Goal: Task Accomplishment & Management: Manage account settings

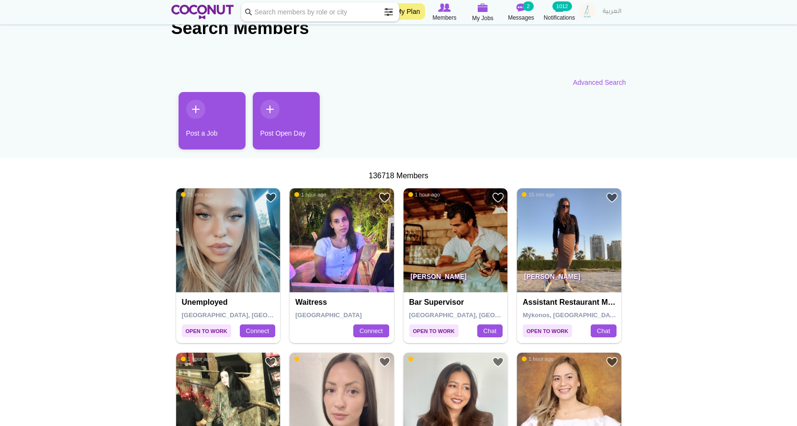
scroll to position [48, 0]
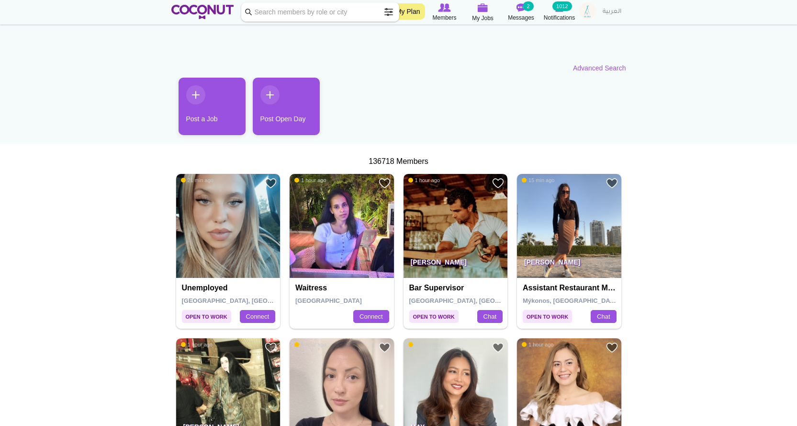
click at [446, 236] on img at bounding box center [456, 226] width 104 height 104
click at [479, 10] on img at bounding box center [483, 7] width 11 height 9
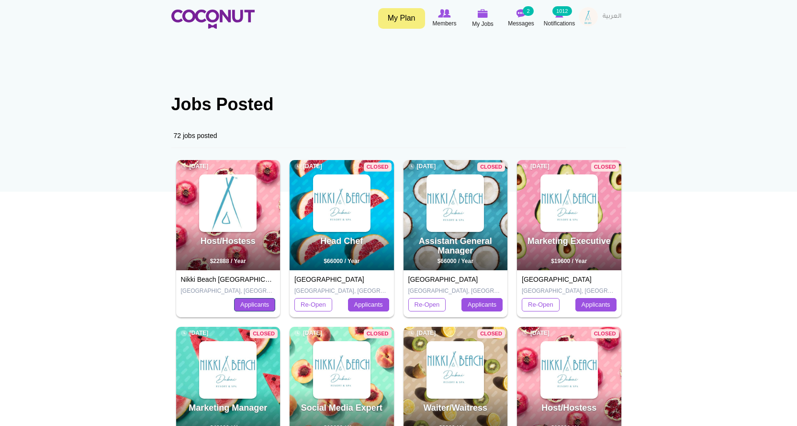
click at [260, 309] on link "Applicants" at bounding box center [254, 304] width 41 height 13
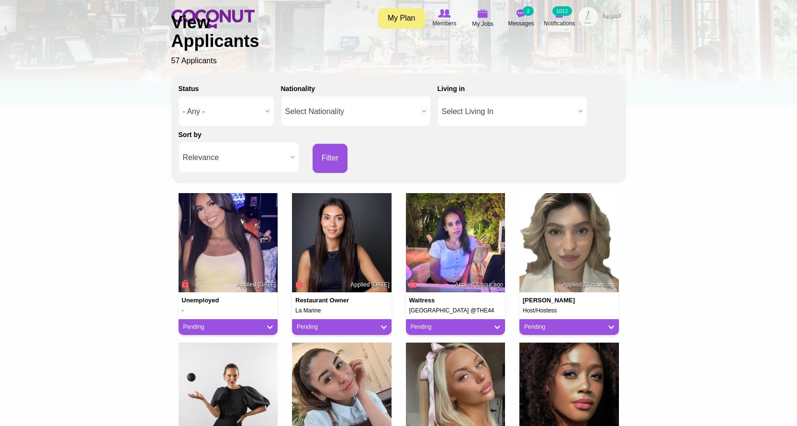
scroll to position [144, 0]
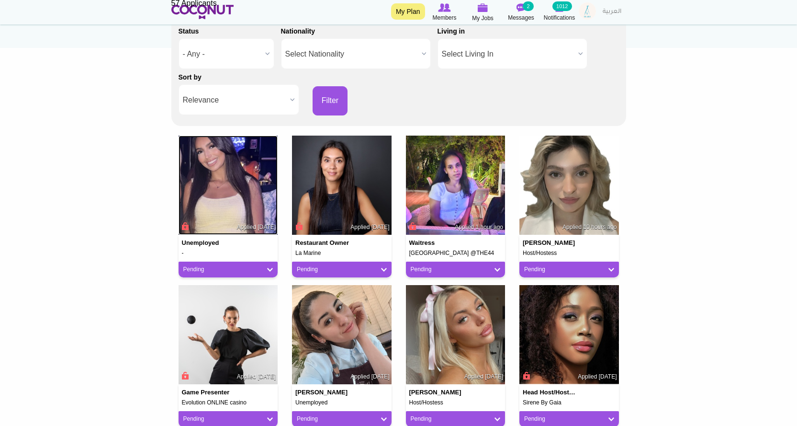
click at [204, 166] on img at bounding box center [229, 185] width 100 height 100
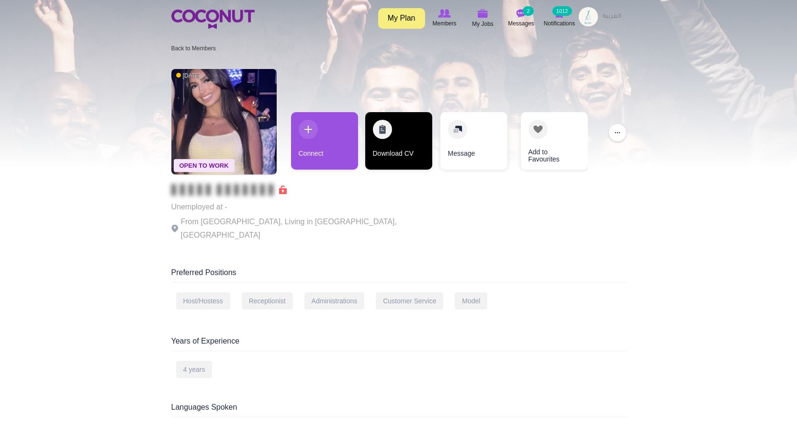
click at [399, 158] on link "Download CV" at bounding box center [398, 140] width 67 height 57
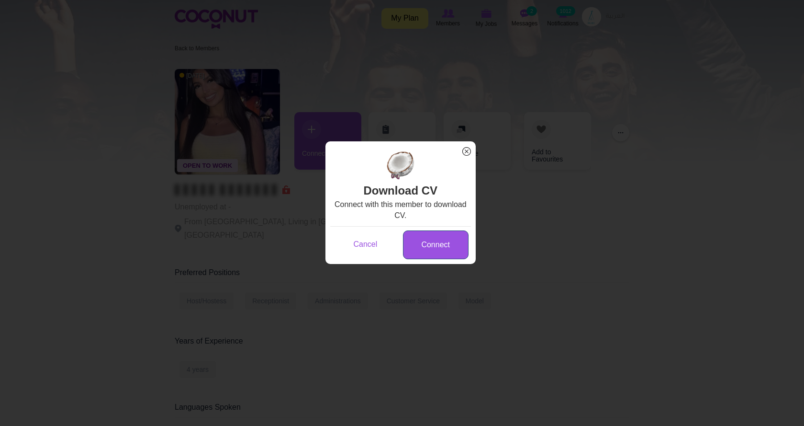
click at [433, 240] on link "Connect" at bounding box center [436, 244] width 66 height 29
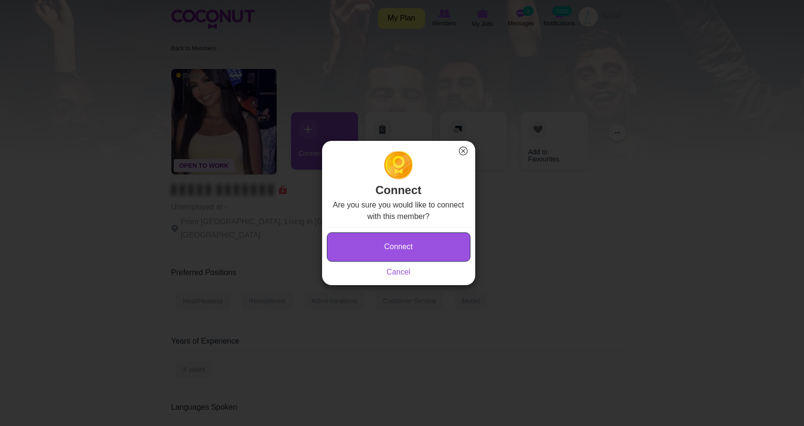
click at [388, 248] on button "Connect" at bounding box center [399, 246] width 144 height 29
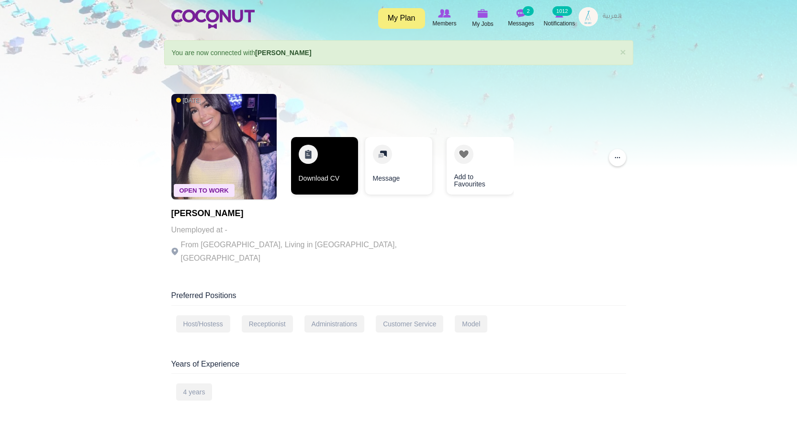
click at [322, 167] on link "Download CV" at bounding box center [324, 165] width 67 height 57
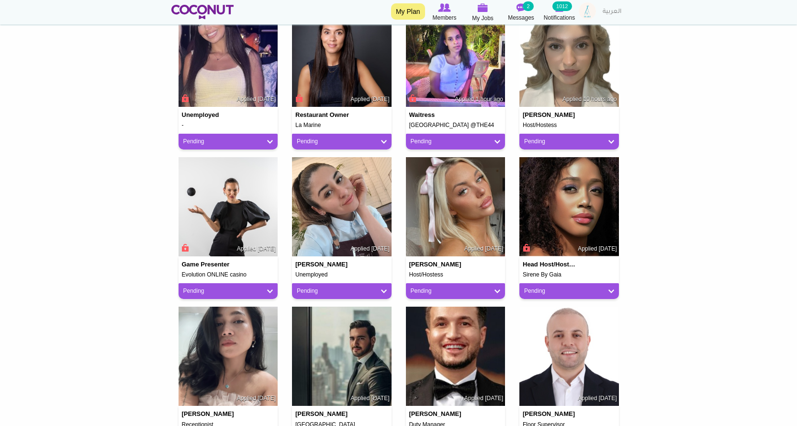
scroll to position [287, 0]
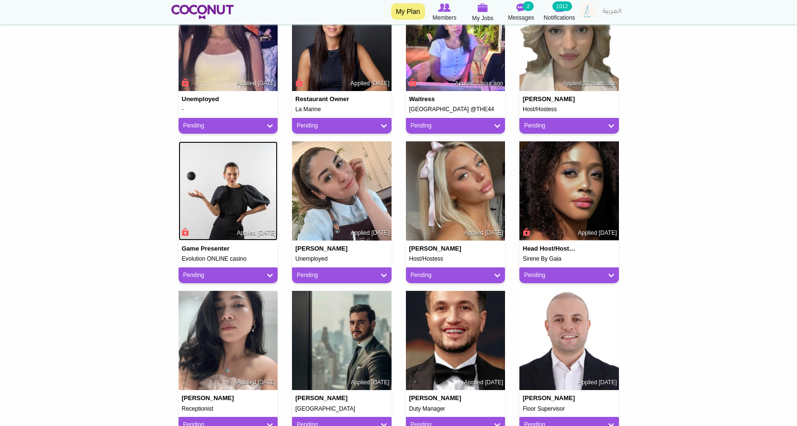
click at [252, 181] on img at bounding box center [229, 191] width 100 height 100
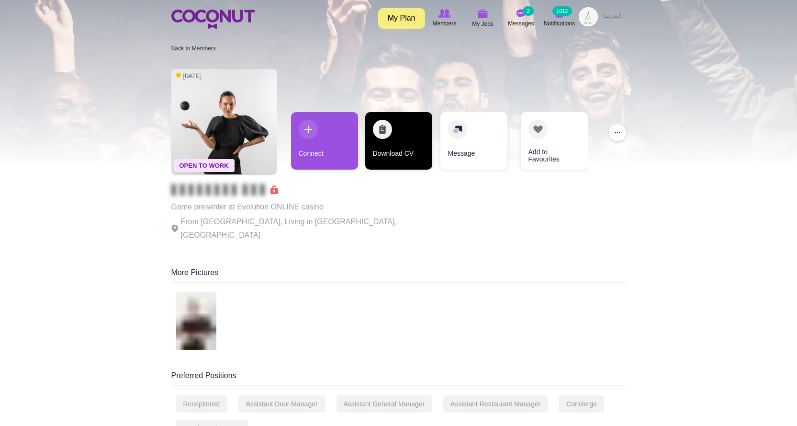
click at [395, 146] on link "Download CV" at bounding box center [398, 140] width 67 height 57
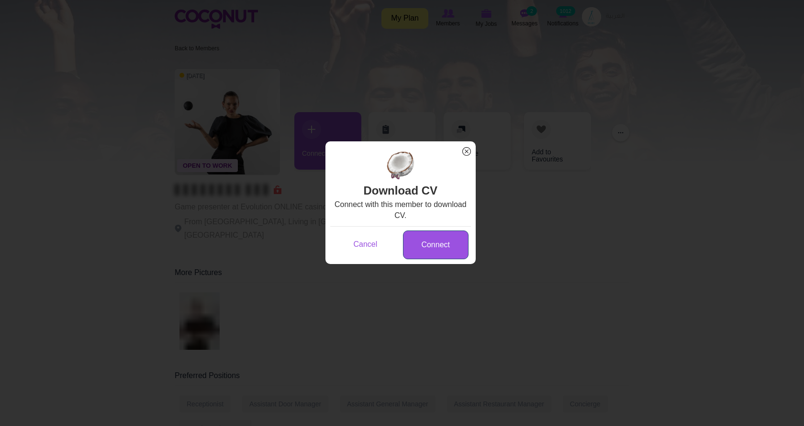
click at [436, 237] on link "Connect" at bounding box center [436, 244] width 66 height 29
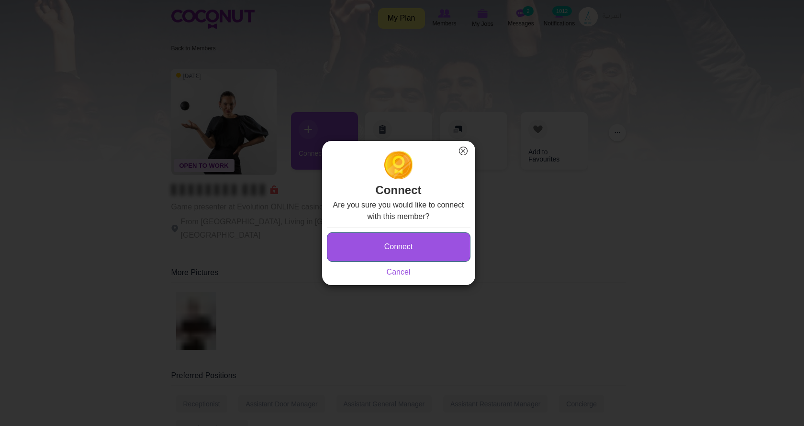
click at [428, 240] on button "Connect" at bounding box center [399, 246] width 144 height 29
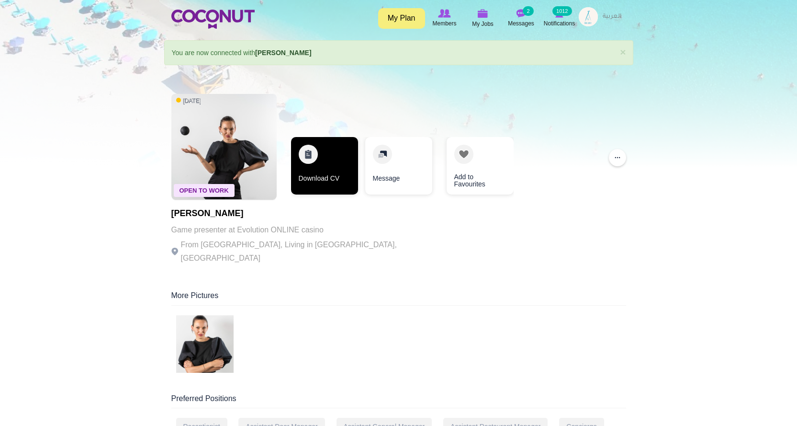
click at [311, 185] on link "Download CV" at bounding box center [324, 165] width 67 height 57
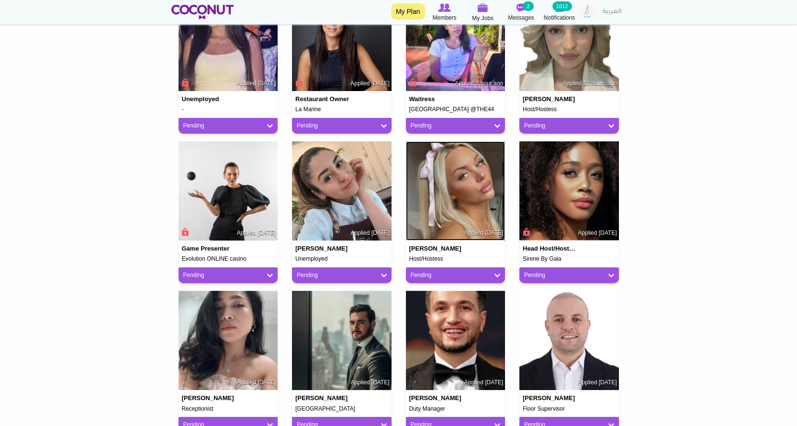
click at [451, 180] on img at bounding box center [456, 191] width 100 height 100
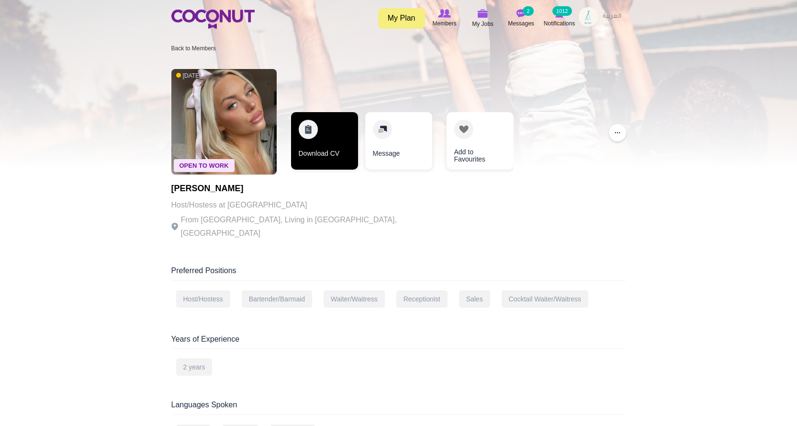
click at [324, 146] on link "Download CV" at bounding box center [324, 140] width 67 height 57
click at [325, 148] on link "Download CV" at bounding box center [324, 140] width 67 height 57
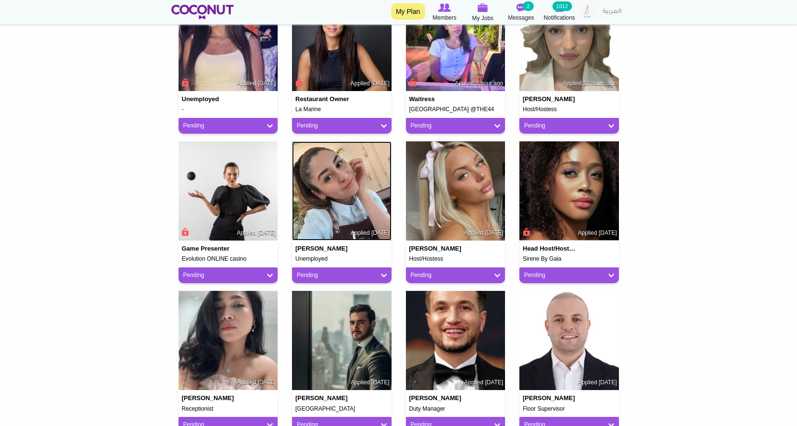
click at [354, 184] on img at bounding box center [342, 191] width 100 height 100
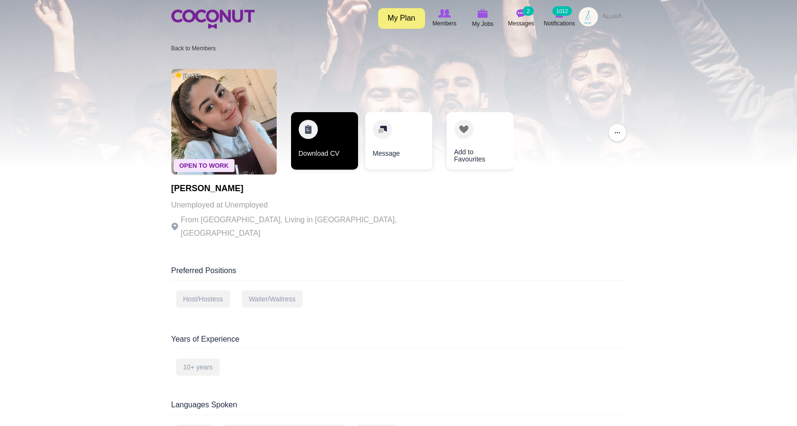
click at [323, 151] on link "Download CV" at bounding box center [324, 140] width 67 height 57
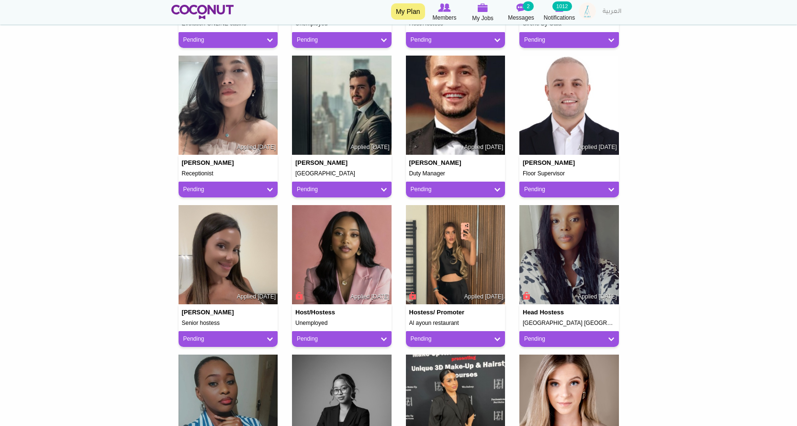
scroll to position [527, 0]
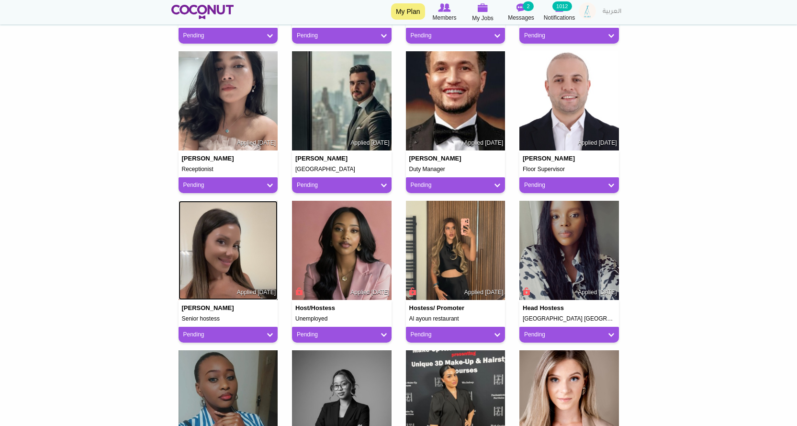
click at [218, 240] on img at bounding box center [229, 251] width 100 height 100
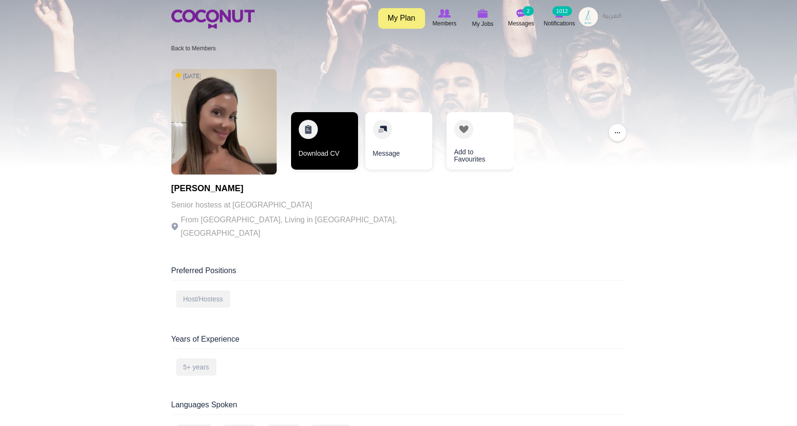
click at [333, 156] on link "Download CV" at bounding box center [324, 140] width 67 height 57
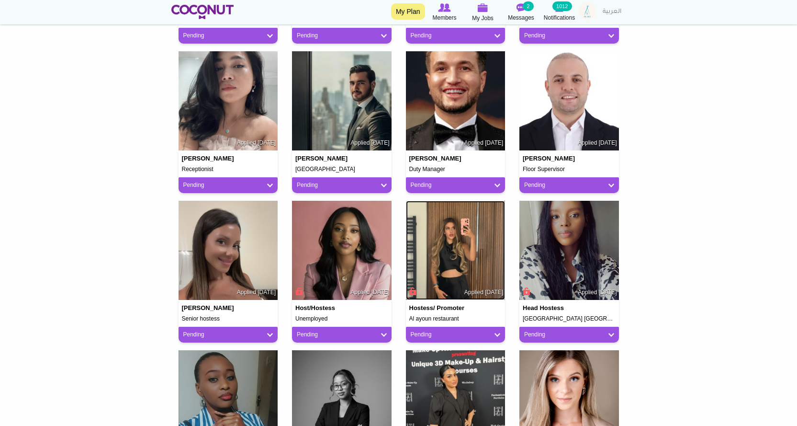
click at [453, 254] on img at bounding box center [456, 251] width 100 height 100
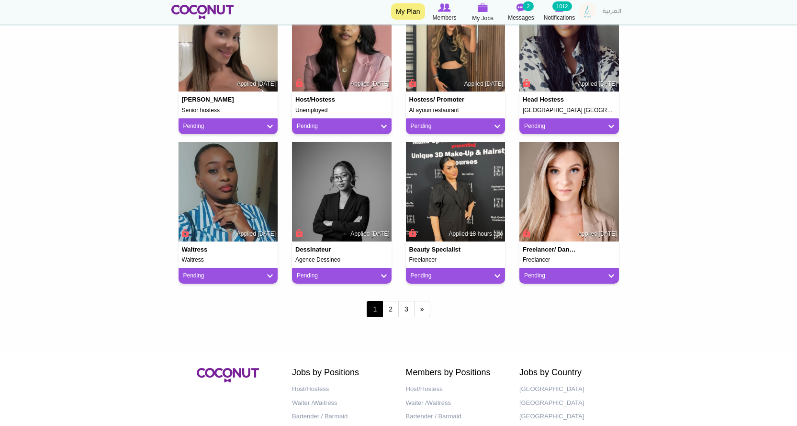
scroll to position [718, 0]
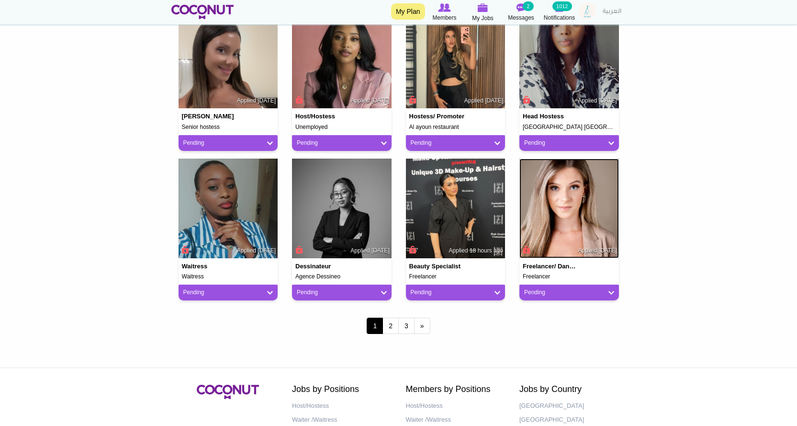
click at [561, 232] on img at bounding box center [569, 208] width 100 height 100
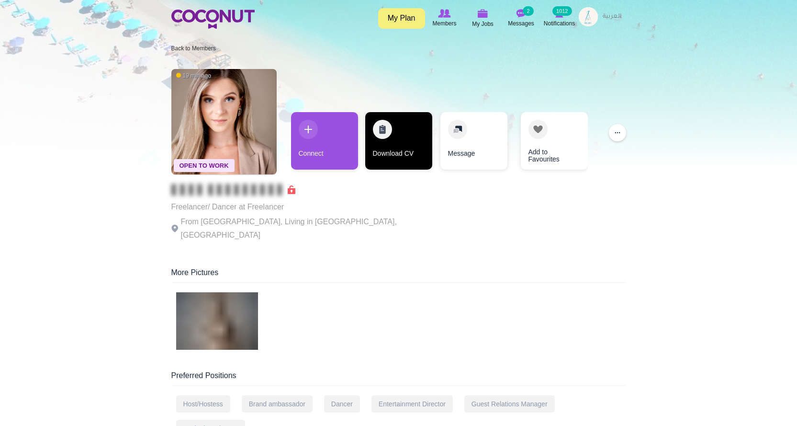
click at [394, 148] on link "Download CV" at bounding box center [398, 140] width 67 height 57
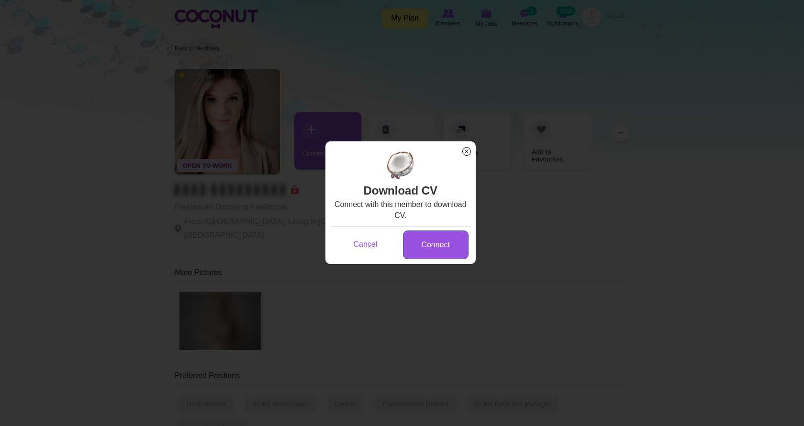
click at [437, 250] on link "Connect" at bounding box center [436, 244] width 66 height 29
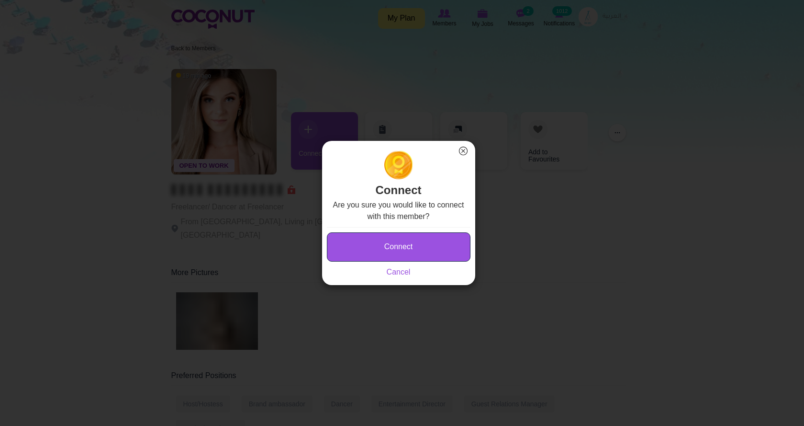
click at [437, 250] on button "Connect" at bounding box center [399, 246] width 144 height 29
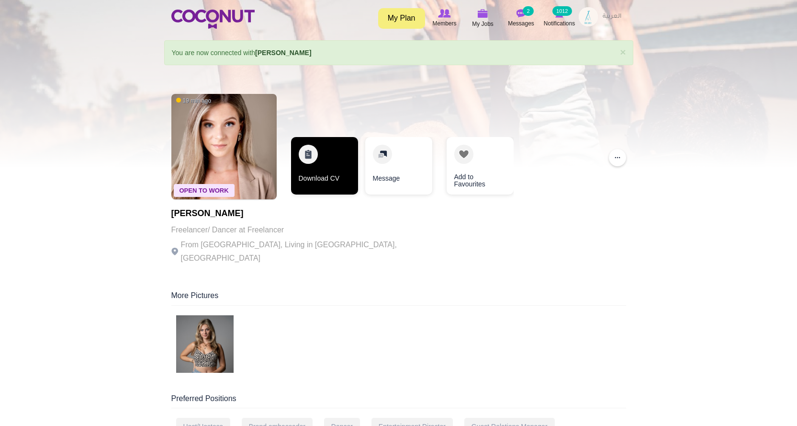
click at [321, 175] on link "Download CV" at bounding box center [324, 165] width 67 height 57
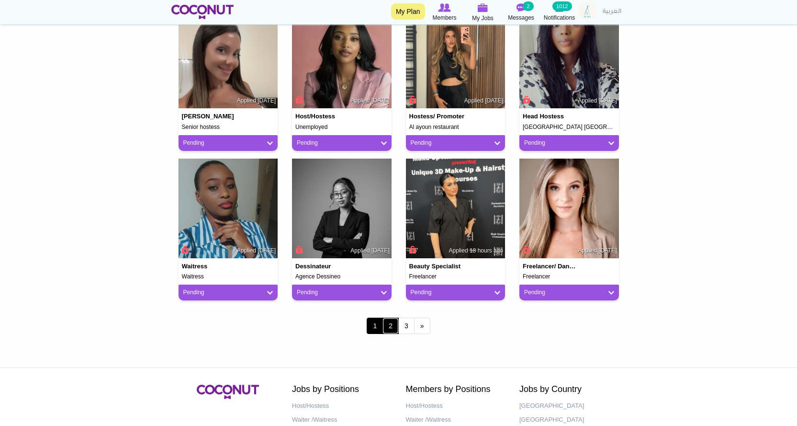
click at [384, 322] on link "2" at bounding box center [391, 325] width 16 height 16
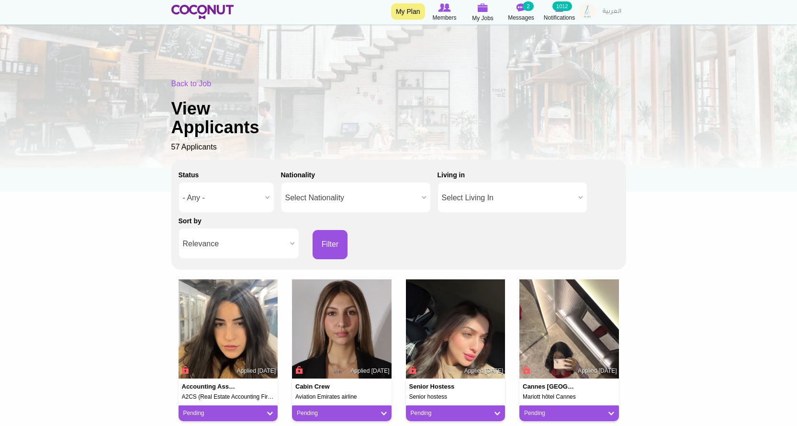
scroll to position [96, 0]
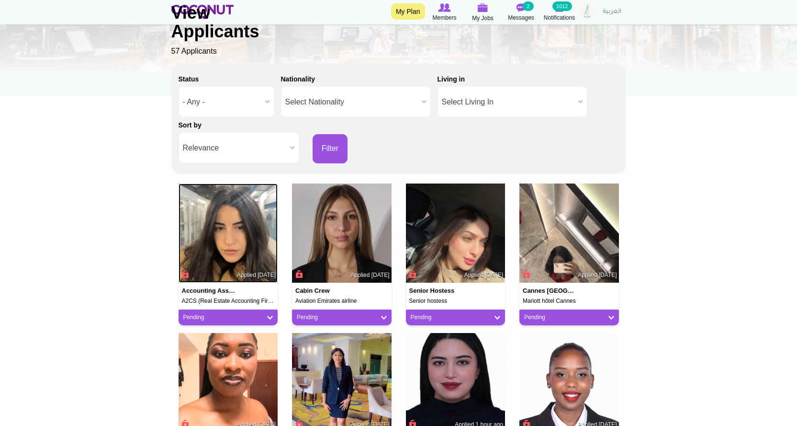
click at [234, 242] on img at bounding box center [229, 233] width 100 height 100
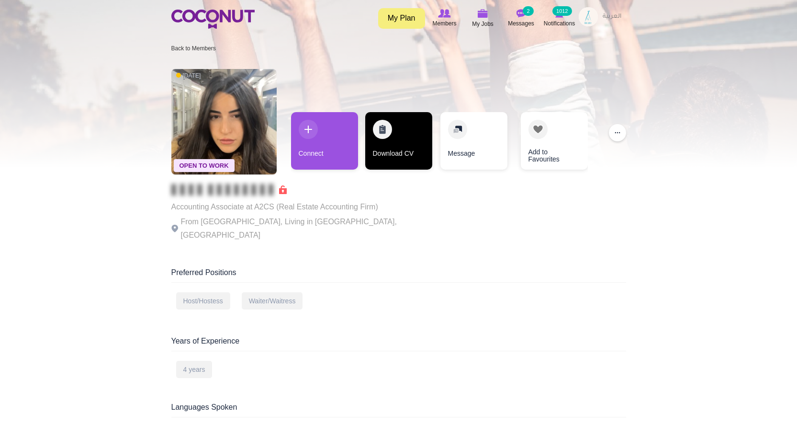
click at [404, 152] on link "Download CV" at bounding box center [398, 140] width 67 height 57
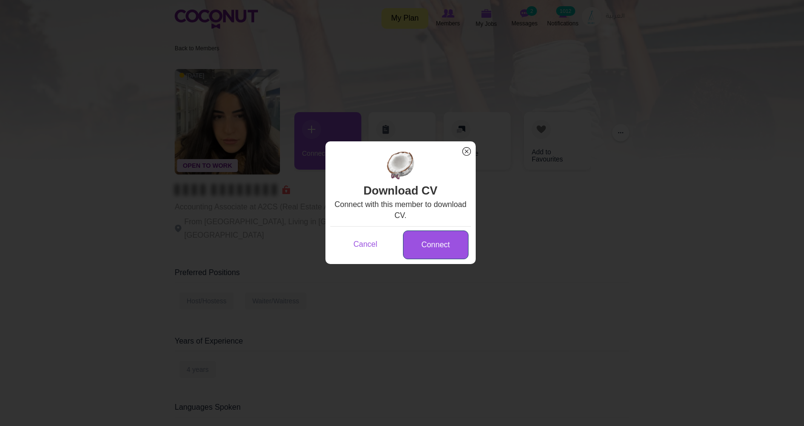
click at [425, 243] on link "Connect" at bounding box center [436, 244] width 66 height 29
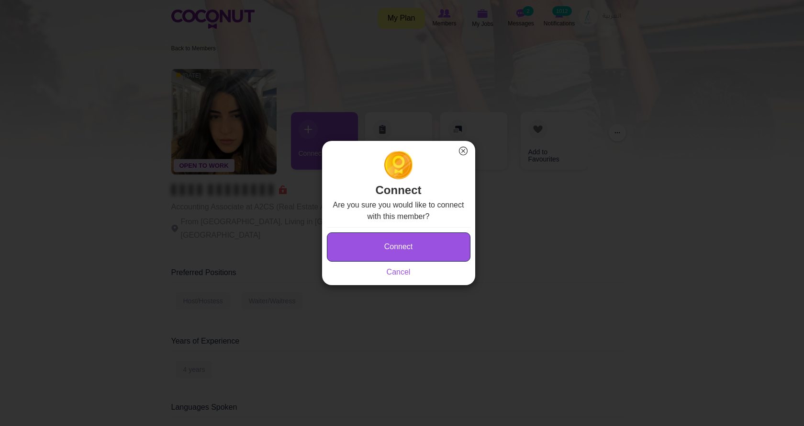
click at [425, 243] on button "Connect" at bounding box center [399, 246] width 144 height 29
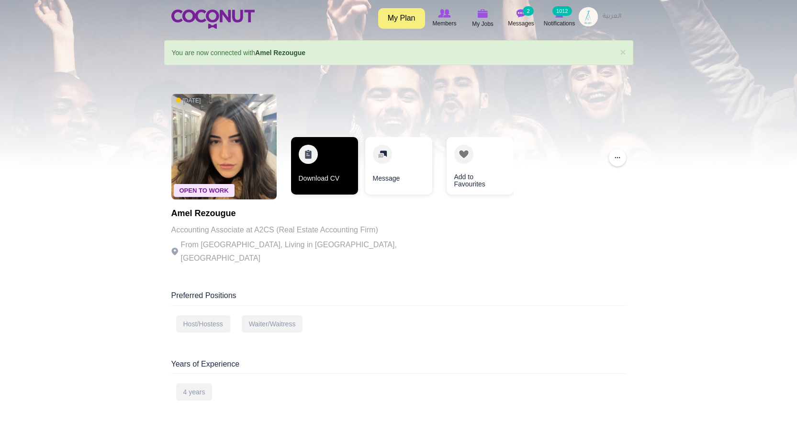
click at [326, 159] on link "Download CV" at bounding box center [324, 165] width 67 height 57
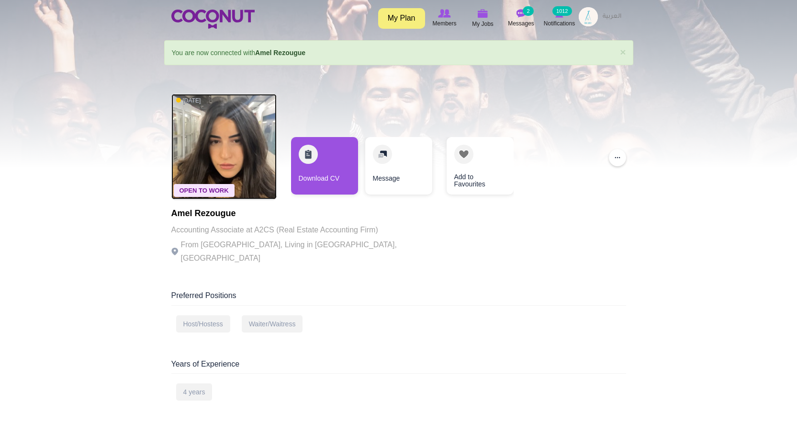
click at [224, 155] on img at bounding box center [223, 146] width 105 height 105
